Goal: Task Accomplishment & Management: Complete application form

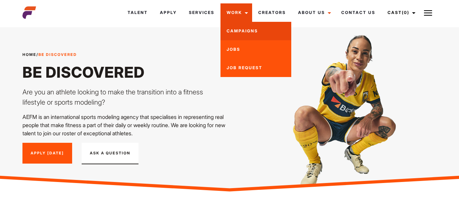
click at [240, 37] on link "Campaigns" at bounding box center [256, 31] width 71 height 18
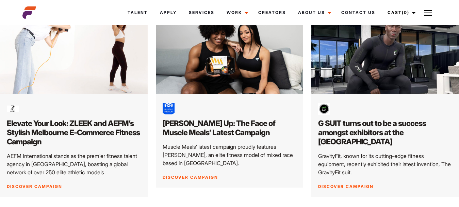
scroll to position [141, 0]
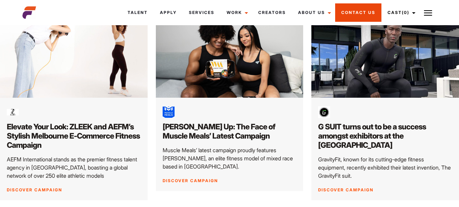
click at [353, 7] on link "Contact Us" at bounding box center [358, 12] width 46 height 18
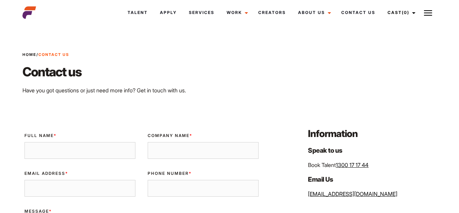
click at [183, 14] on link "Apply" at bounding box center [168, 12] width 29 height 18
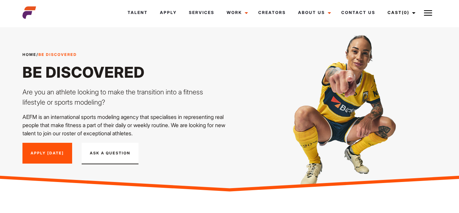
click at [48, 148] on link "Apply [DATE]" at bounding box center [47, 153] width 50 height 21
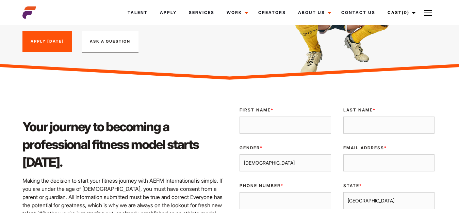
scroll to position [197, 0]
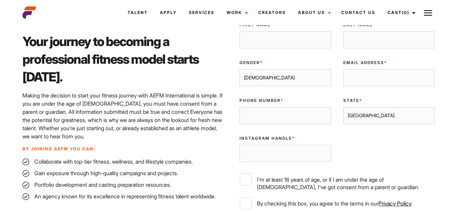
click at [262, 38] on input "First Name *" at bounding box center [285, 39] width 91 height 17
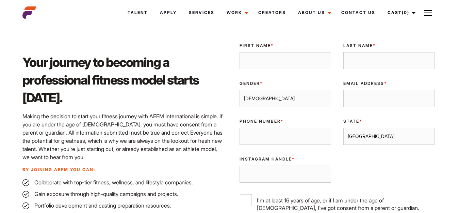
click at [316, 68] on input "First Name *" at bounding box center [285, 60] width 91 height 17
type input "Elizabeth"
type input "Santana"
type input "lizz_martin_95@hotmail.com"
type input "0458576592"
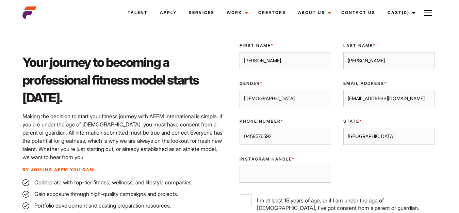
click at [281, 107] on div "Gender * Male Female" at bounding box center [284, 94] width 103 height 38
click at [293, 97] on select "Male Female" at bounding box center [285, 98] width 91 height 17
select select "female"
click at [240, 90] on select "Male Female" at bounding box center [285, 98] width 91 height 17
drag, startPoint x: 368, startPoint y: 133, endPoint x: 359, endPoint y: 134, distance: 9.0
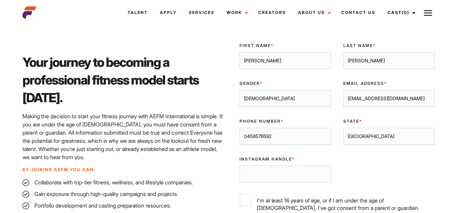
click at [359, 134] on select "Sydney Melbourne Brisbane Gold Coast Adelaide Perth Darwin Queensland Tasmania …" at bounding box center [388, 136] width 91 height 17
select select "Melbourne"
click at [343, 128] on select "Sydney Melbourne Brisbane Gold Coast Adelaide Perth Darwin Queensland Tasmania …" at bounding box center [388, 136] width 91 height 17
click at [306, 173] on input "Instagram Handle *" at bounding box center [285, 173] width 91 height 17
paste input "https://www.instagram.com/lizzsmartin/?hl=en"
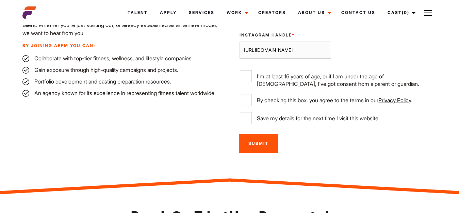
scroll to position [316, 0]
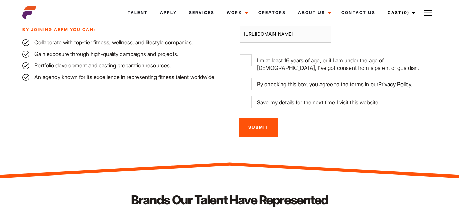
type input "https://www.instagram.com/lizzsmartin/?hl=en"
click at [247, 84] on input "By checking this box, you agree to the terms in our Privacy Policy ." at bounding box center [246, 84] width 12 height 12
checkbox input "true"
click at [248, 59] on input "I'm at least 16 years of age, or if I am under the age of 18, I've got consent …" at bounding box center [246, 60] width 12 height 12
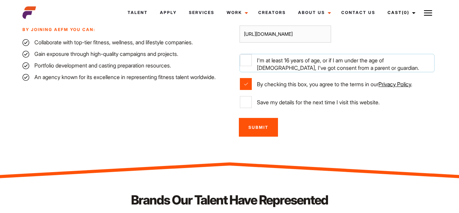
checkbox input "true"
click at [249, 102] on input "Save my details for the next time I visit this website." at bounding box center [246, 102] width 12 height 12
checkbox input "true"
click at [248, 122] on input "Submit" at bounding box center [258, 127] width 39 height 19
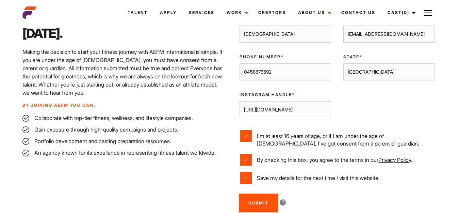
scroll to position [204, 0]
